Goal: Information Seeking & Learning: Check status

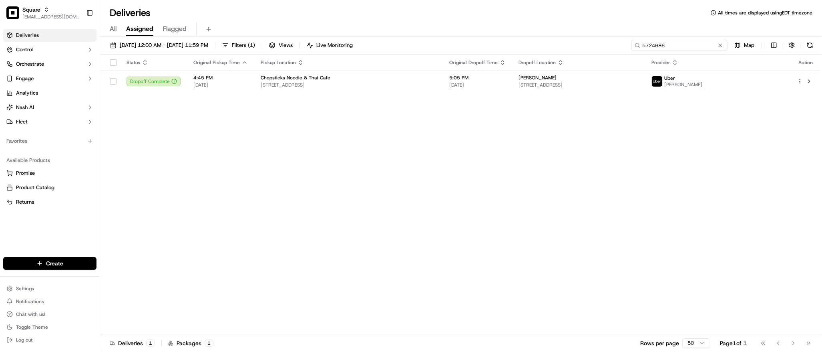
click at [678, 46] on input "5724686" at bounding box center [680, 45] width 96 height 11
type input "j"
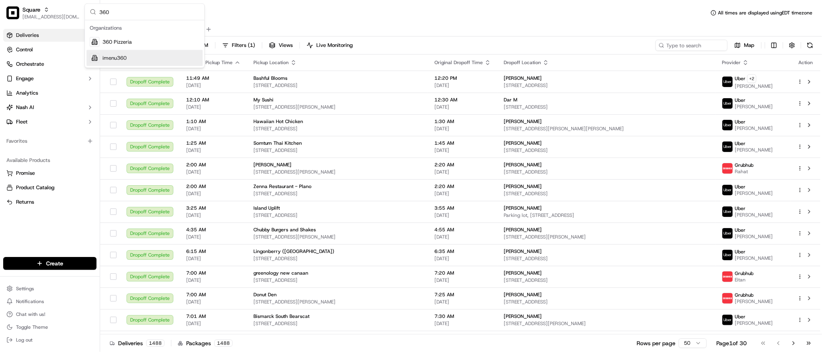
type input "360"
click at [117, 56] on span "imenu360" at bounding box center [115, 57] width 24 height 7
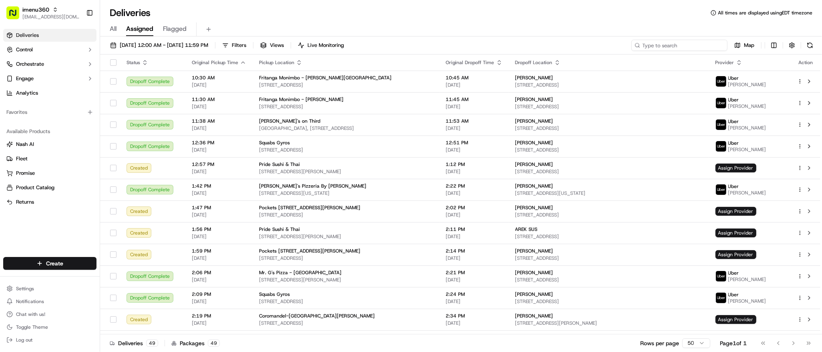
click at [688, 47] on input at bounding box center [680, 45] width 96 height 11
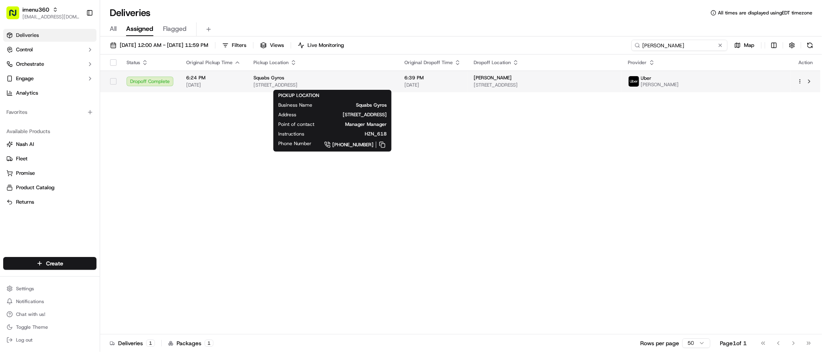
type input "adam filas"
click at [392, 79] on div "Squabs Gyros" at bounding box center [323, 77] width 138 height 6
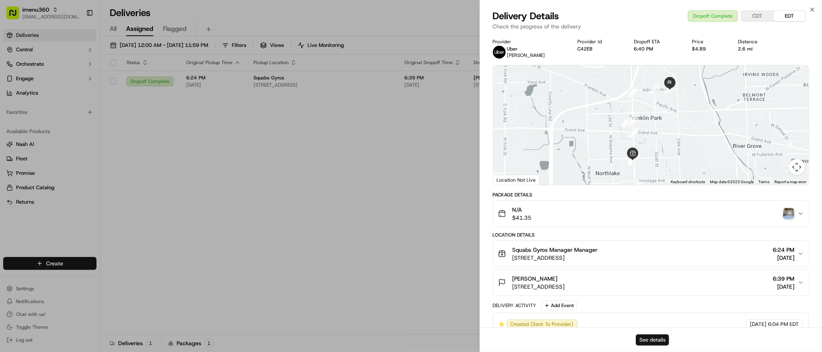
click at [648, 338] on button "See details" at bounding box center [652, 339] width 33 height 11
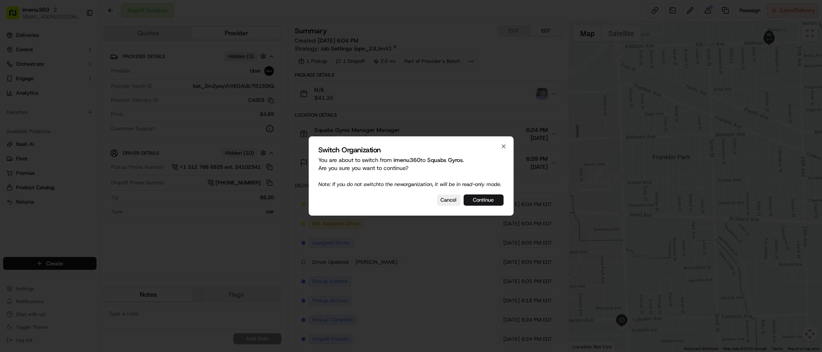
click at [486, 202] on button "Continue" at bounding box center [484, 199] width 40 height 11
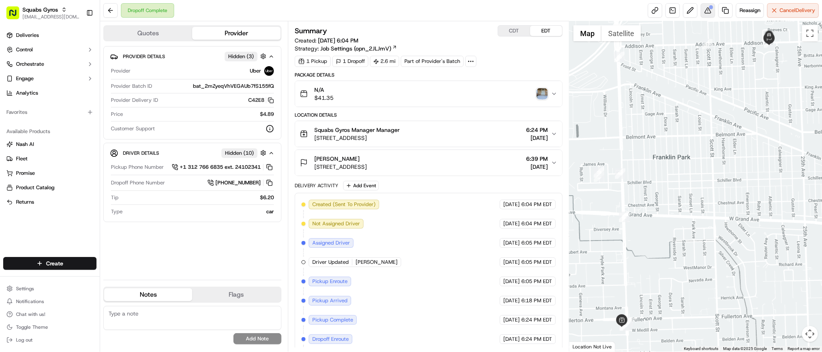
click at [710, 12] on button at bounding box center [708, 10] width 14 height 14
click at [704, 12] on button at bounding box center [708, 10] width 14 height 14
click at [206, 247] on div "Provider Details Hidden ( 3 ) Provider Uber Provider Batch ID bat_2mZyeqVhVEGAU…" at bounding box center [192, 159] width 178 height 227
click at [464, 157] on div "Adam Filas 9719 Addison Ave, Franklin Park, IL 60131, USA 6:39 PM 09/15/2025" at bounding box center [425, 163] width 251 height 16
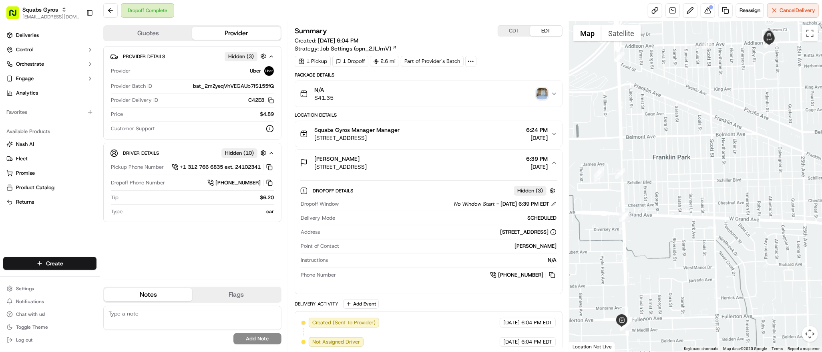
click at [605, 207] on div at bounding box center [695, 186] width 253 height 330
click at [554, 205] on button at bounding box center [554, 204] width 6 height 6
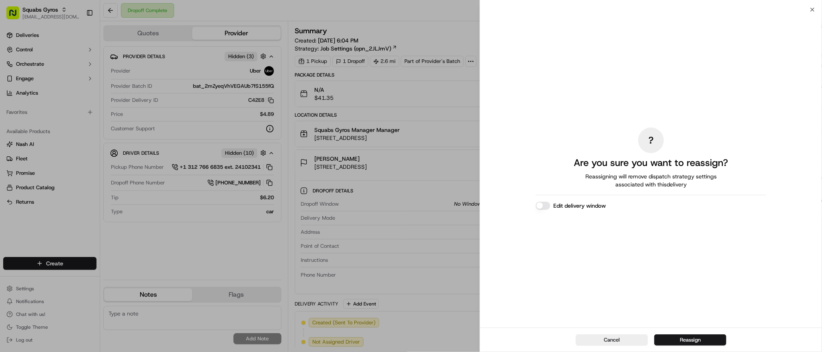
click at [547, 207] on button "Edit delivery window" at bounding box center [543, 205] width 14 height 8
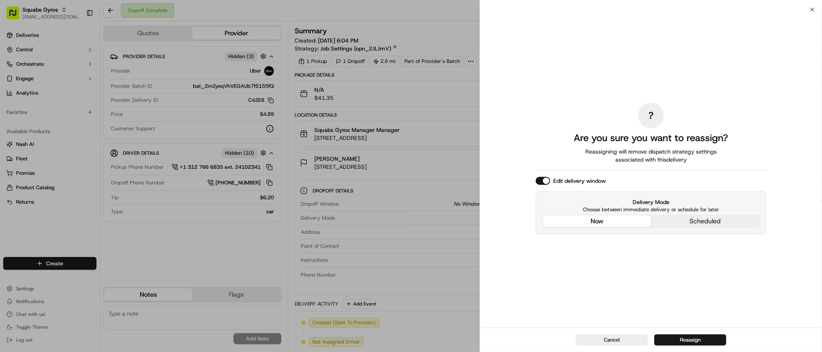
click at [582, 167] on div "? Are you sure you want to reassign? Reassigning will remove dispatch strategy …" at bounding box center [651, 168] width 231 height 314
click at [678, 337] on button "Reassign" at bounding box center [690, 339] width 72 height 11
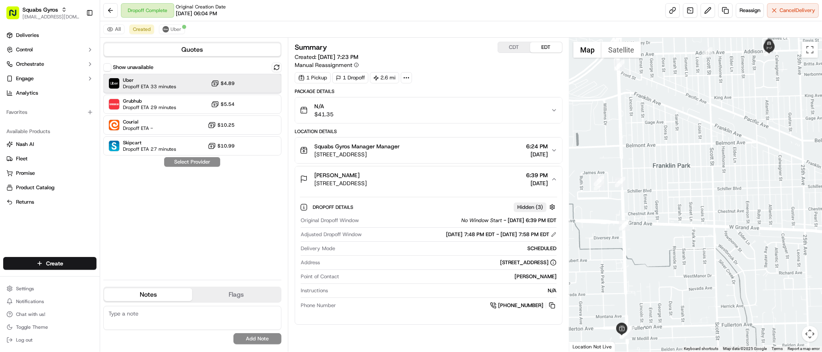
click at [170, 86] on span "Dropoff ETA 33 minutes" at bounding box center [149, 86] width 53 height 6
click at [190, 161] on button "Assign Provider" at bounding box center [192, 162] width 57 height 10
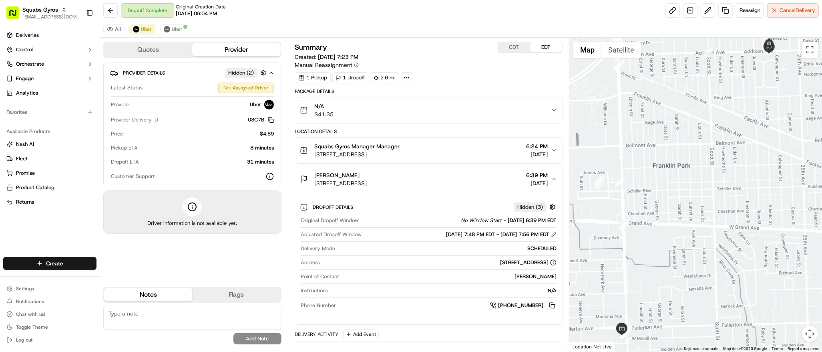
click at [152, 43] on div "Quotes Provider" at bounding box center [192, 50] width 178 height 16
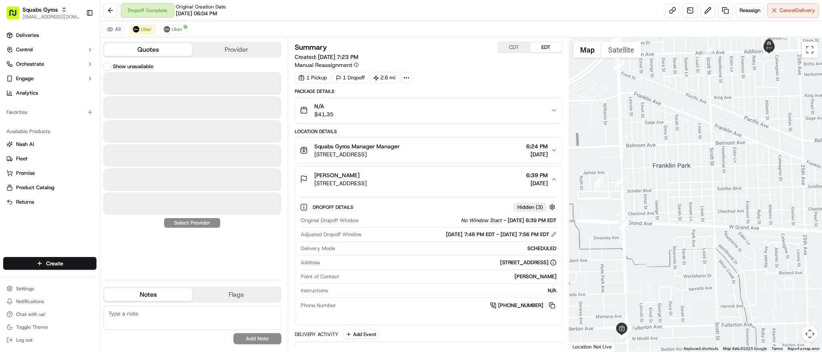
click at [149, 48] on button "Quotes" at bounding box center [148, 49] width 88 height 13
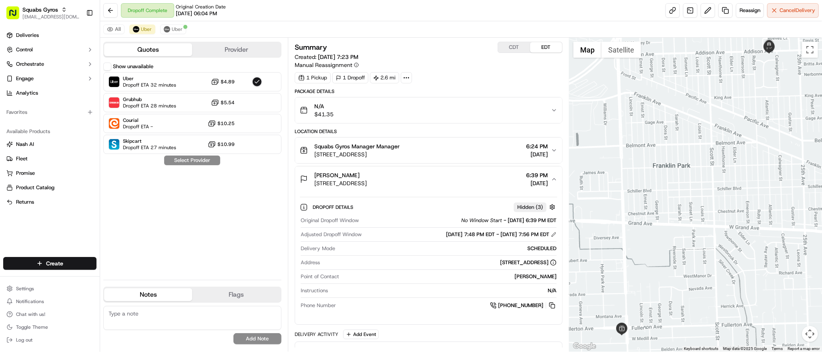
click at [144, 23] on div "All Uber Uber" at bounding box center [461, 29] width 722 height 16
click at [190, 162] on div "Show unavailable Uber Dropoff ETA 32 minutes $4.89 Grubhub Dropoff ETA 28 minut…" at bounding box center [192, 167] width 178 height 211
click at [135, 38] on div "Quotes Provider Show unavailable Uber Dropoff ETA 32 minutes $4.89 Grubhub Drop…" at bounding box center [194, 195] width 188 height 314
click at [140, 30] on button "Uber" at bounding box center [142, 29] width 26 height 10
click at [205, 190] on div "Show unavailable Uber Dropoff ETA 32 minutes $4.89 Grubhub Dropoff ETA 28 minut…" at bounding box center [192, 167] width 178 height 211
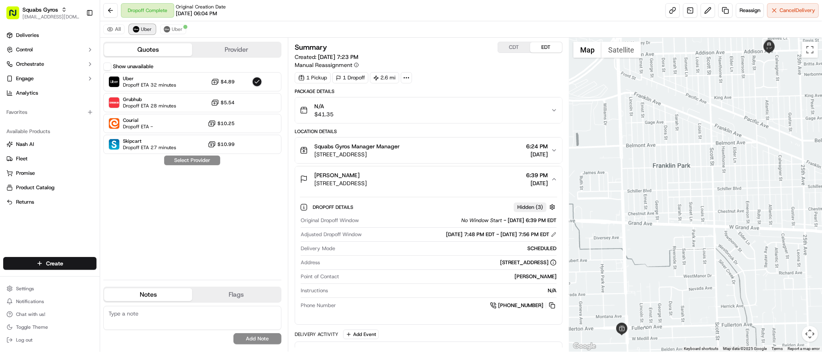
click at [143, 25] on button "Uber" at bounding box center [142, 29] width 26 height 10
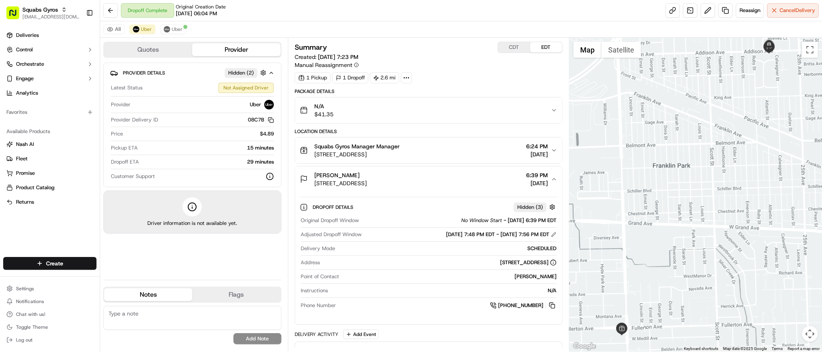
click at [228, 53] on button "Provider" at bounding box center [236, 49] width 88 height 13
click at [443, 42] on div "Summary CDT EDT" at bounding box center [429, 47] width 268 height 11
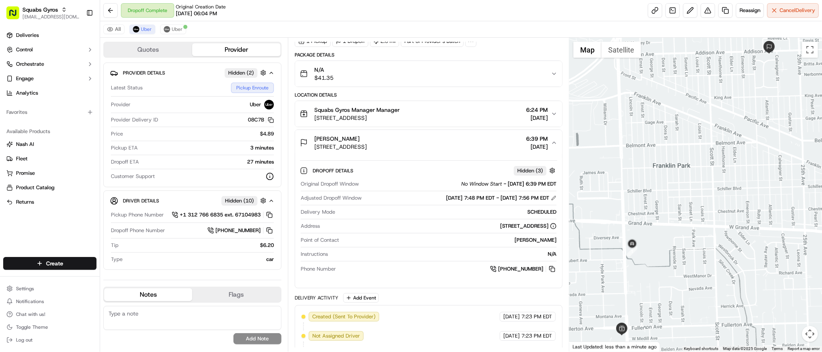
click at [665, 186] on div at bounding box center [695, 195] width 253 height 314
click at [144, 30] on span "Uber" at bounding box center [146, 29] width 11 height 6
click at [175, 322] on textarea at bounding box center [192, 318] width 178 height 24
paste textarea "**Caller Information: merchant **Reason for Call: request a new driver. merchan…"
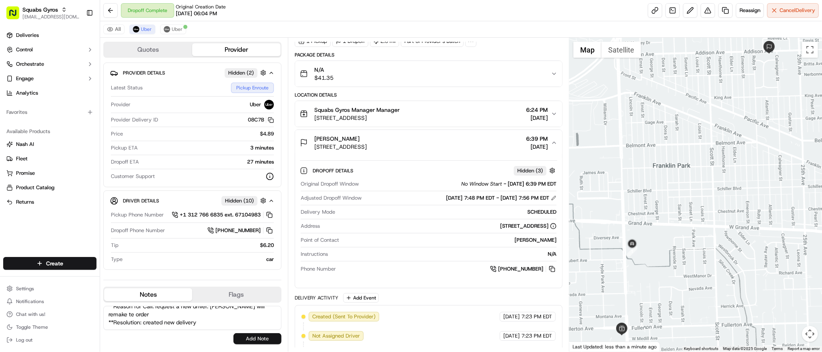
type textarea "**Caller Information: merchant **Reason for Call: request a new driver. merchan…"
click at [246, 336] on button "Add Note" at bounding box center [257, 338] width 48 height 11
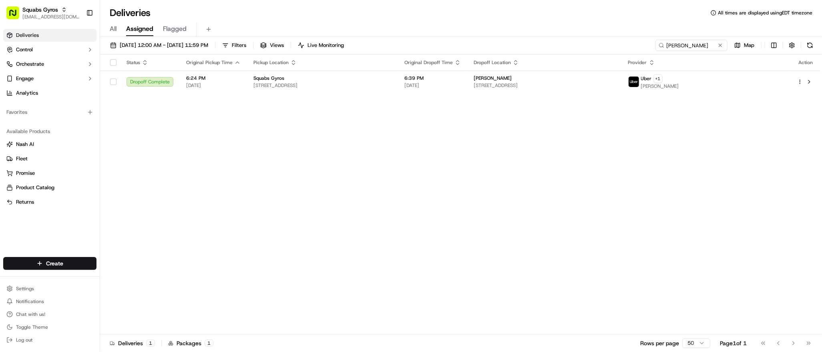
click at [664, 159] on div "Status Original Pickup Time Pickup Location Original Dropoff Time Dropoff Locat…" at bounding box center [460, 194] width 720 height 280
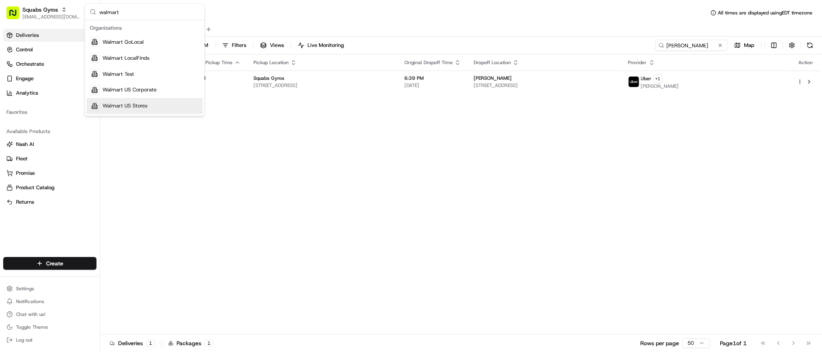
type input "walmart"
click at [149, 105] on div "Walmart US Stores" at bounding box center [145, 106] width 116 height 16
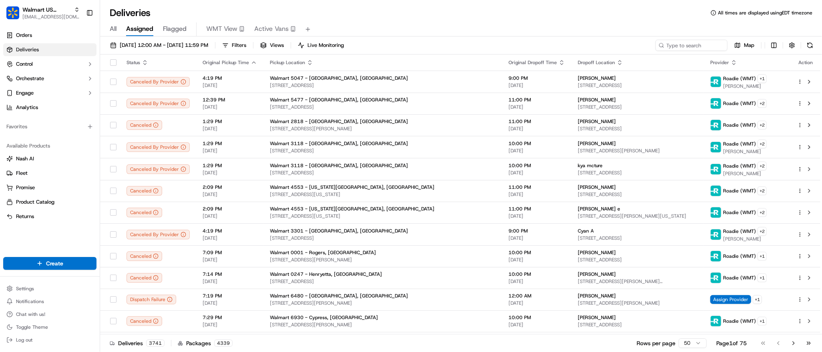
click at [449, 29] on div "All Assigned Flagged WMT View Active Vans" at bounding box center [461, 29] width 722 height 14
click at [681, 48] on input at bounding box center [680, 45] width 96 height 11
click at [665, 50] on input at bounding box center [680, 45] width 96 height 11
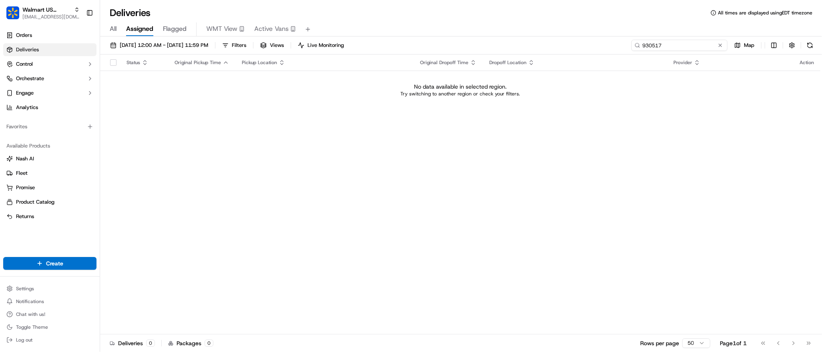
type input "930517"
click at [601, 172] on div "Status Original Pickup Time Pickup Location Original Dropoff Time Dropoff Locat…" at bounding box center [460, 194] width 720 height 280
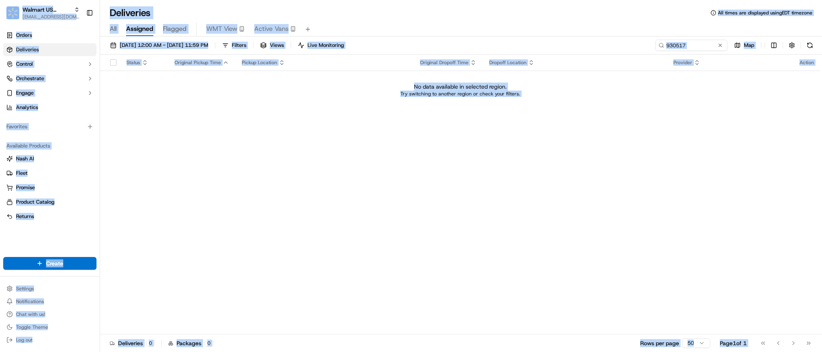
click at [642, 119] on div "Status Original Pickup Time Pickup Location Original Dropoff Time Dropoff Locat…" at bounding box center [460, 194] width 720 height 280
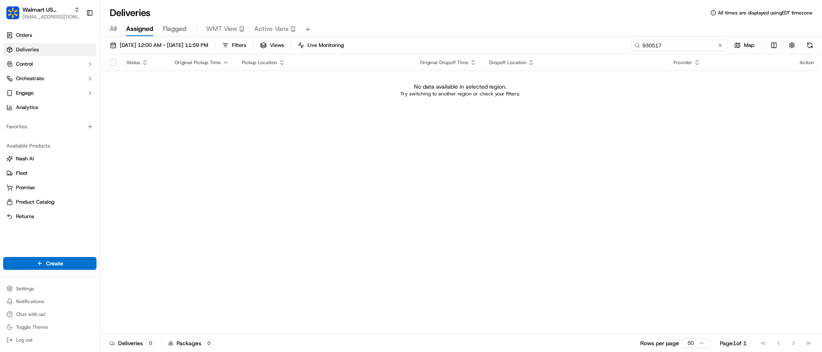
click at [679, 45] on input "930517" at bounding box center [680, 45] width 96 height 11
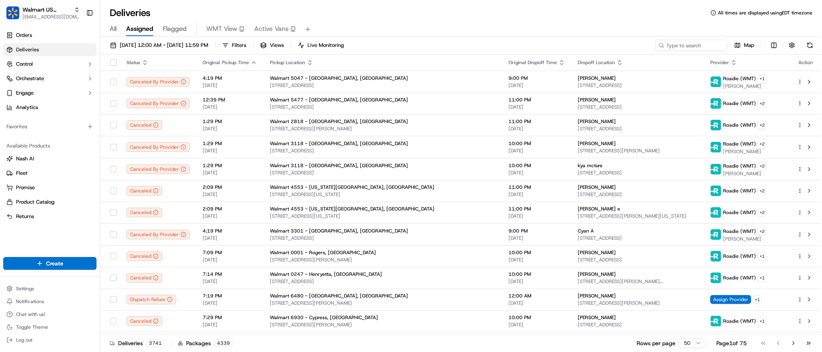
drag, startPoint x: 567, startPoint y: 35, endPoint x: 678, endPoint y: 46, distance: 111.1
click at [678, 46] on div "Deliveries All times are displayed using EDT timezone All Assigned Flagged WMT …" at bounding box center [461, 176] width 722 height 352
click at [678, 46] on input at bounding box center [680, 45] width 96 height 11
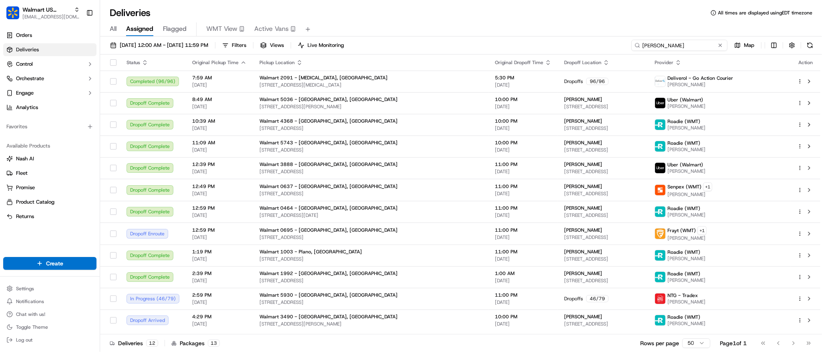
type input "martinez"
click at [573, 38] on div "09/15/2025 12:00 AM - 09/16/2025 11:59 PM Filters Views Live Monitoring martine…" at bounding box center [461, 194] width 722 height 317
click at [481, 21] on div "All Assigned Flagged WMT View Active Vans" at bounding box center [461, 27] width 722 height 17
click at [354, 11] on div "Deliveries All times are displayed using EDT timezone" at bounding box center [461, 12] width 722 height 13
click at [661, 18] on div "Deliveries All times are displayed using EDT timezone" at bounding box center [461, 12] width 722 height 13
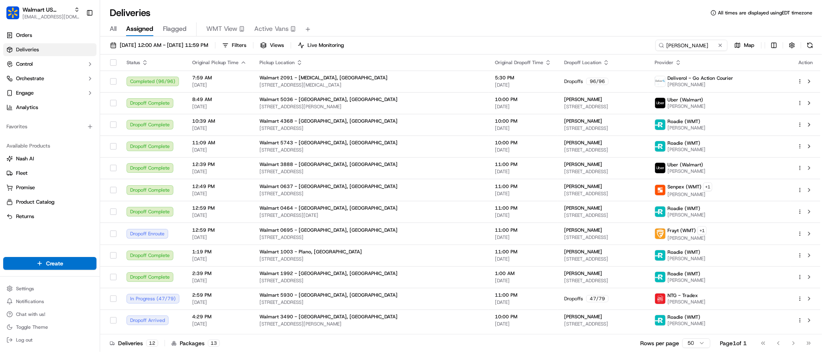
click at [443, 17] on div "Deliveries All times are displayed using EDT timezone" at bounding box center [461, 12] width 722 height 13
click at [437, 19] on div "All Assigned Flagged WMT View Active Vans" at bounding box center [461, 27] width 722 height 17
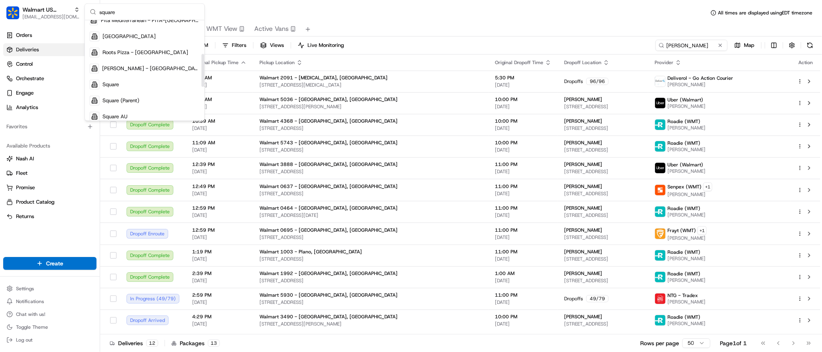
scroll to position [103, 0]
type input "square"
click at [143, 84] on div "Square" at bounding box center [145, 84] width 116 height 16
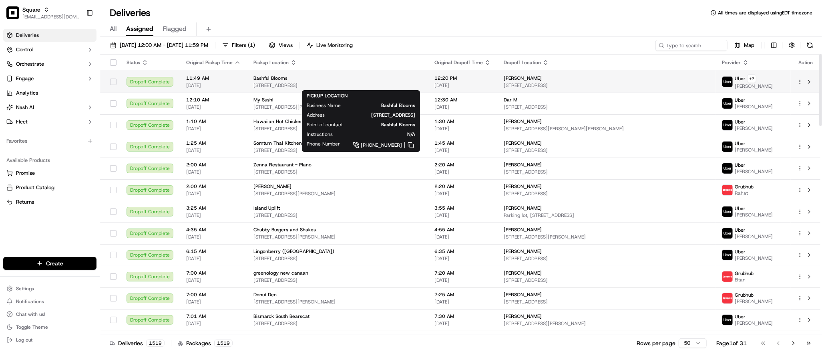
click at [316, 79] on div "Bashful Blooms" at bounding box center [338, 78] width 168 height 6
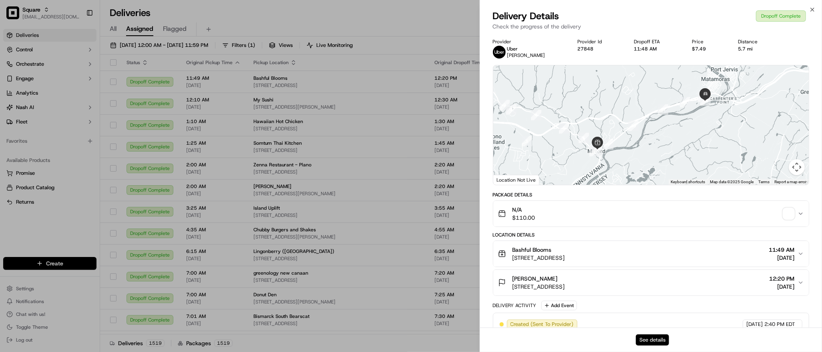
click at [653, 344] on button "See details" at bounding box center [652, 339] width 33 height 11
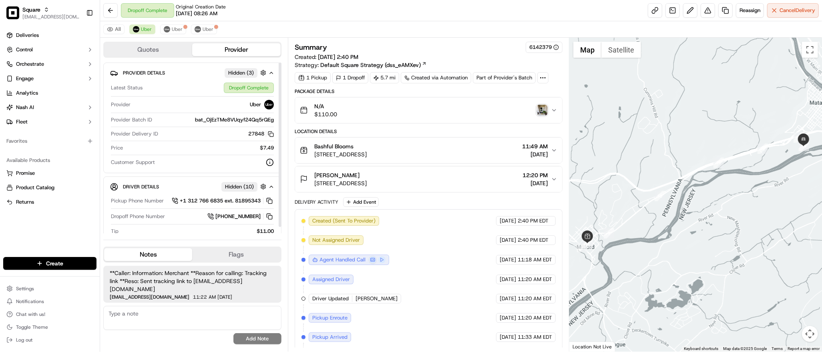
click at [225, 117] on span "bat_OjEzTMe8VUqyf24Qq5rQEg" at bounding box center [234, 119] width 79 height 7
copy span "bat_OjEzTMe8VUqyf24Qq5rQEg"
click at [710, 89] on div at bounding box center [695, 195] width 253 height 314
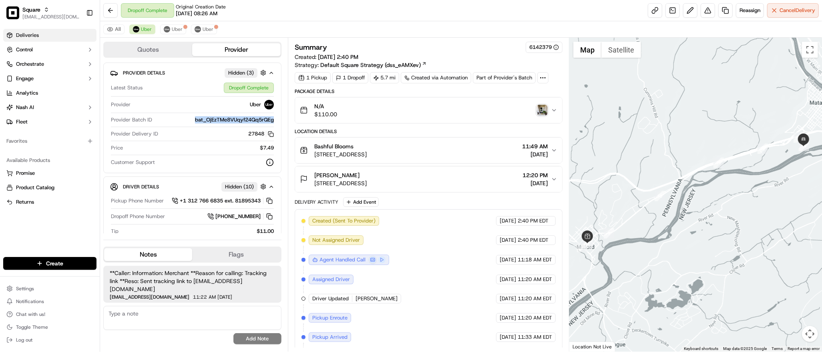
click at [52, 38] on link "Deliveries" at bounding box center [49, 35] width 93 height 13
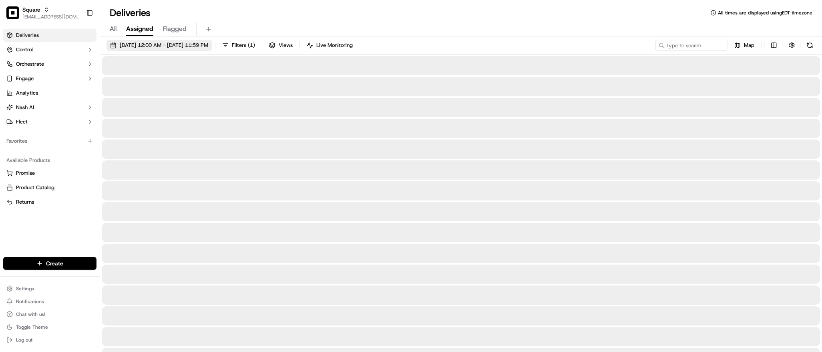
click at [158, 46] on span "09/15/2025 12:00 AM - 09/15/2025 11:59 PM" at bounding box center [164, 45] width 89 height 7
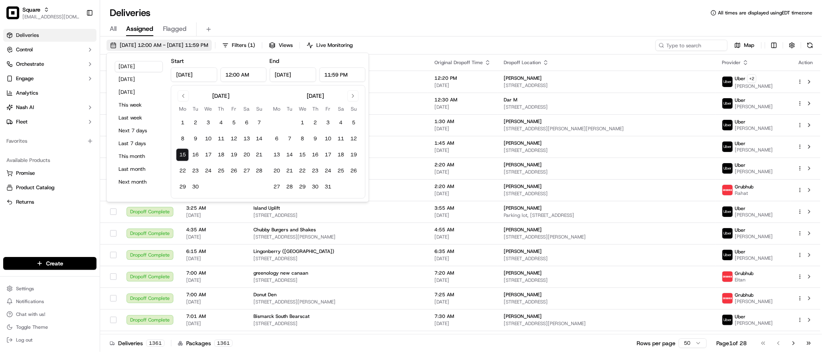
type input "Sep 15, 2025"
type input "12:00 AM"
type input "Sep 15, 2025"
type input "11:59 PM"
click at [133, 68] on button "Today" at bounding box center [139, 66] width 48 height 11
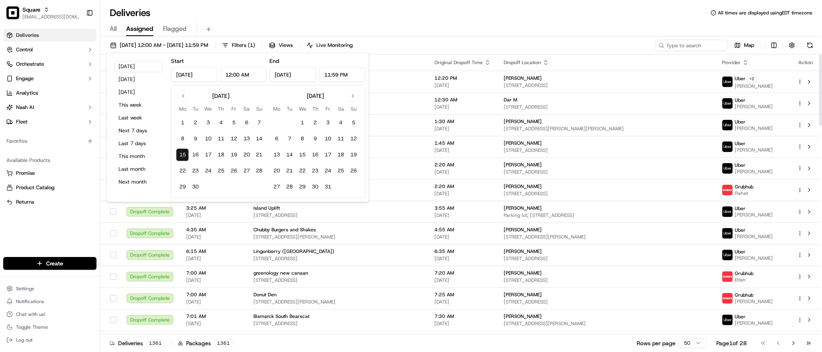
click at [473, 30] on div "All Assigned Flagged" at bounding box center [461, 29] width 722 height 14
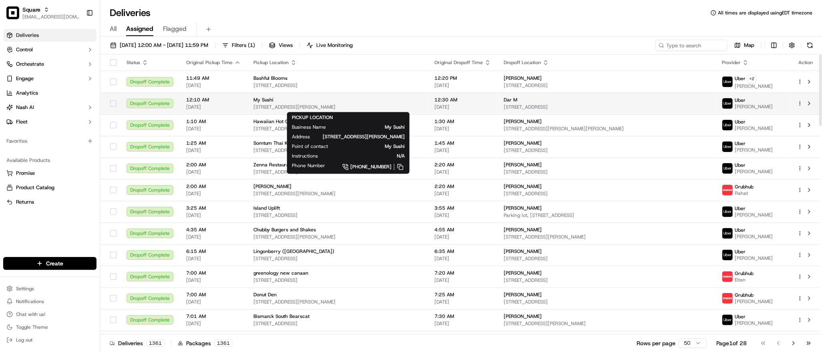
click at [422, 100] on div "My Sushi" at bounding box center [338, 100] width 168 height 6
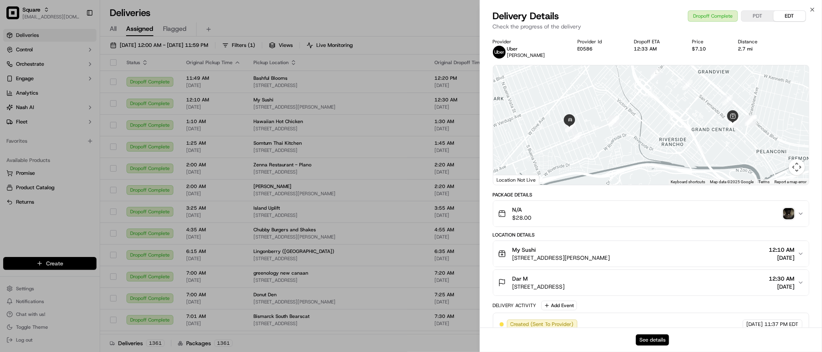
click at [650, 342] on button "See details" at bounding box center [652, 339] width 33 height 11
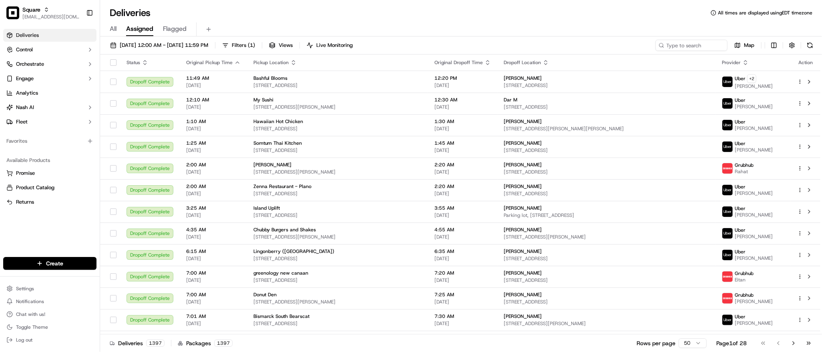
click at [331, 5] on div "Deliveries All times are displayed using EDT timezone All Assigned Flagged 09/1…" at bounding box center [461, 176] width 722 height 352
click at [364, 26] on div "All Assigned Flagged" at bounding box center [461, 29] width 722 height 14
click at [341, 16] on div "Deliveries All times are displayed using EDT timezone" at bounding box center [461, 12] width 722 height 13
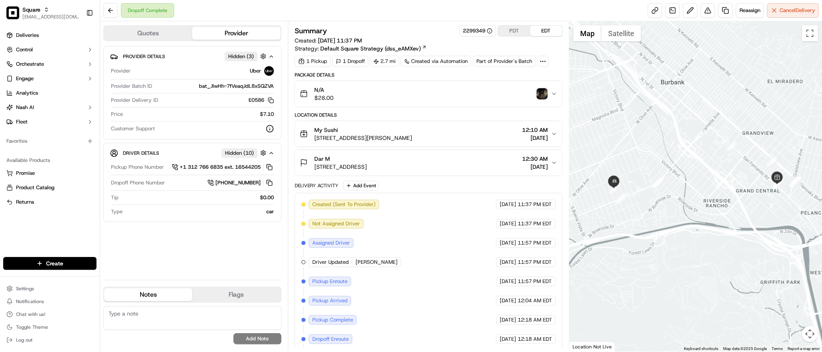
click at [231, 89] on span "bat_JIwHh-7fVeaqJdL8xSQZVA" at bounding box center [236, 86] width 75 height 7
copy span "bat_JIwHh-7fVeaqJdL8xSQZVA"
click at [702, 111] on div at bounding box center [695, 186] width 253 height 330
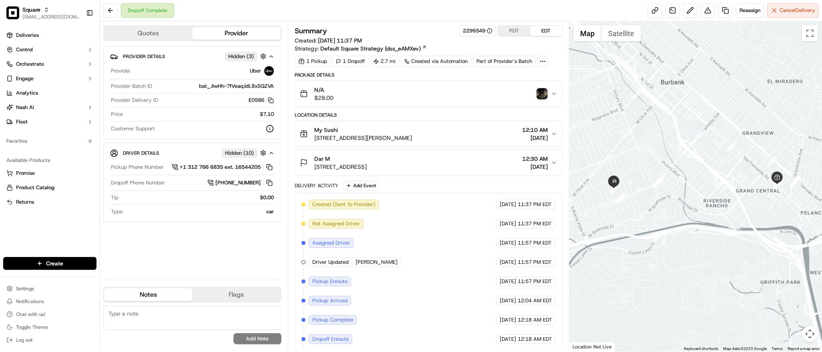
click at [353, 163] on span "[STREET_ADDRESS]" at bounding box center [340, 167] width 52 height 8
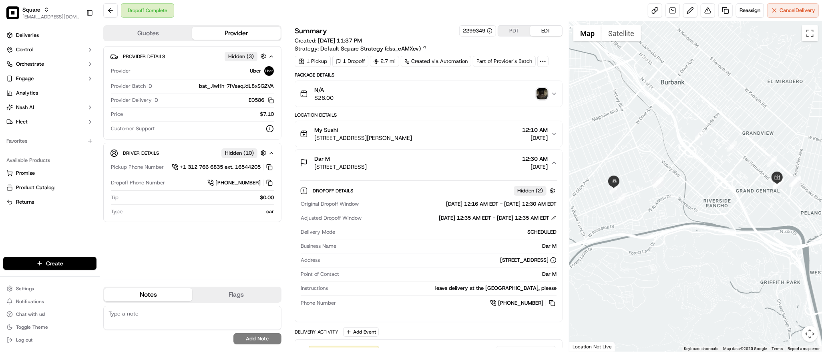
click at [552, 246] on div "Dar M" at bounding box center [448, 245] width 217 height 7
copy div "Dar M"
click at [680, 260] on div at bounding box center [695, 186] width 253 height 330
